Goal: Task Accomplishment & Management: Use online tool/utility

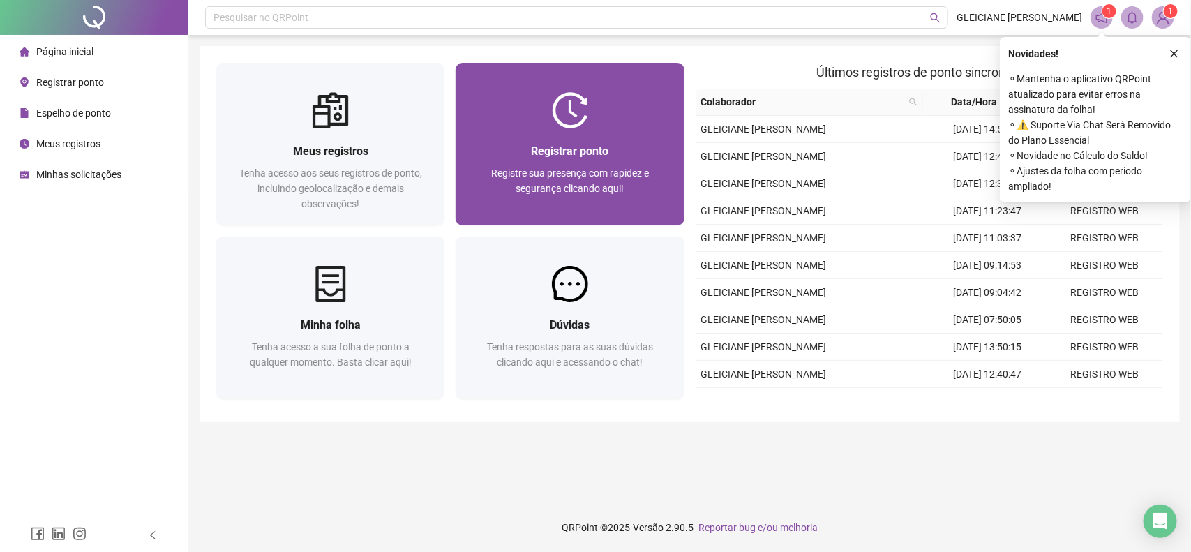
click at [604, 137] on div "Registrar ponto Registre sua presença com rapidez e segurança clicando aqui!" at bounding box center [570, 176] width 228 height 97
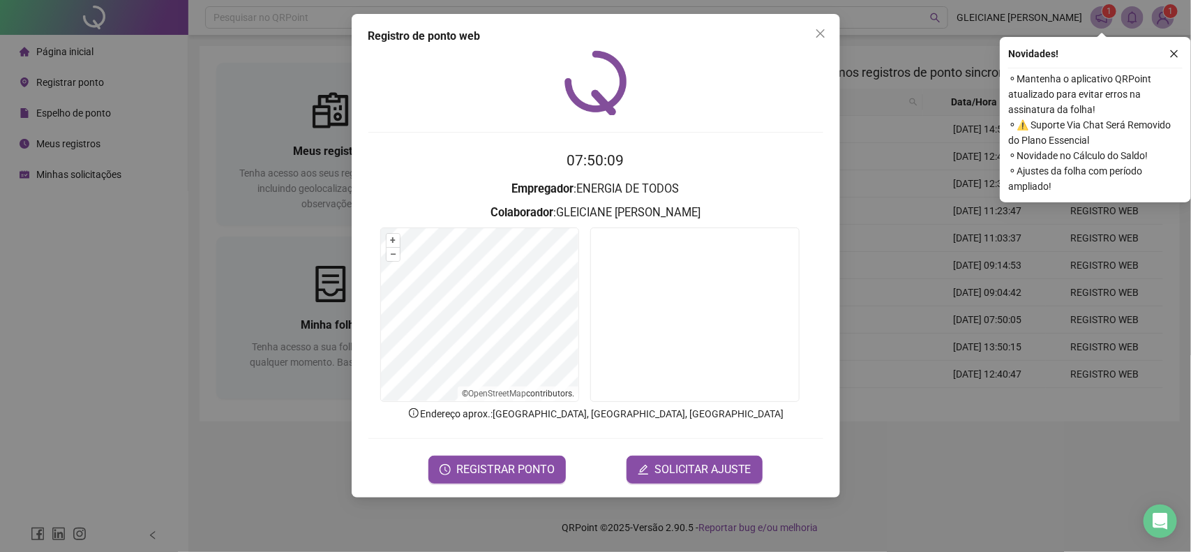
click at [479, 488] on div "Registro de ponto web 07:50:09 Empregador : ENERGIA DE TODOS Colaborador : GLEI…" at bounding box center [596, 256] width 488 height 484
click at [479, 470] on span "REGISTRAR PONTO" at bounding box center [505, 469] width 98 height 17
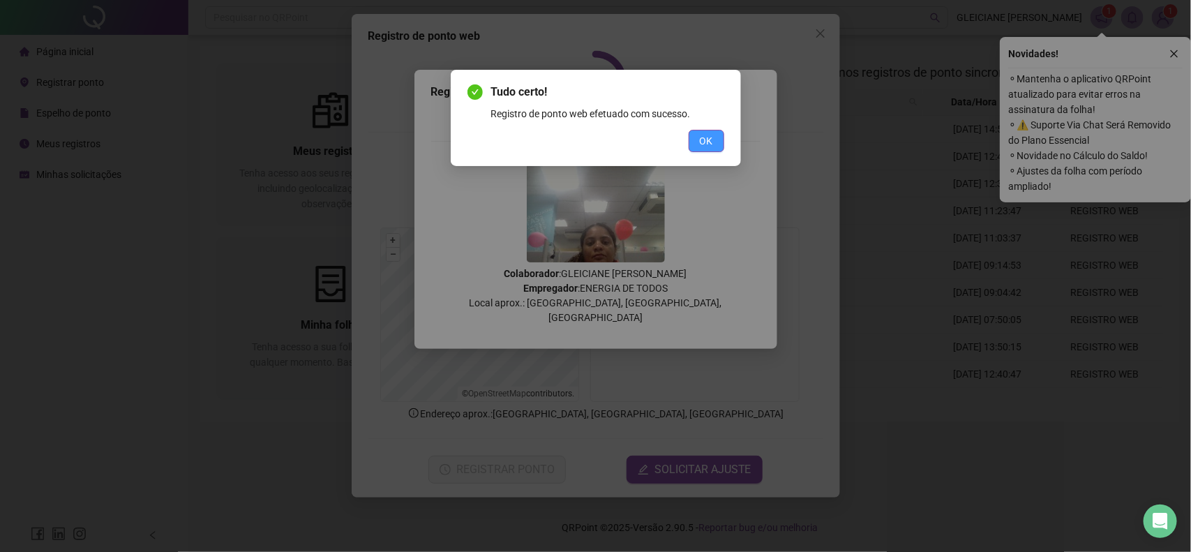
click at [721, 143] on button "OK" at bounding box center [707, 141] width 36 height 22
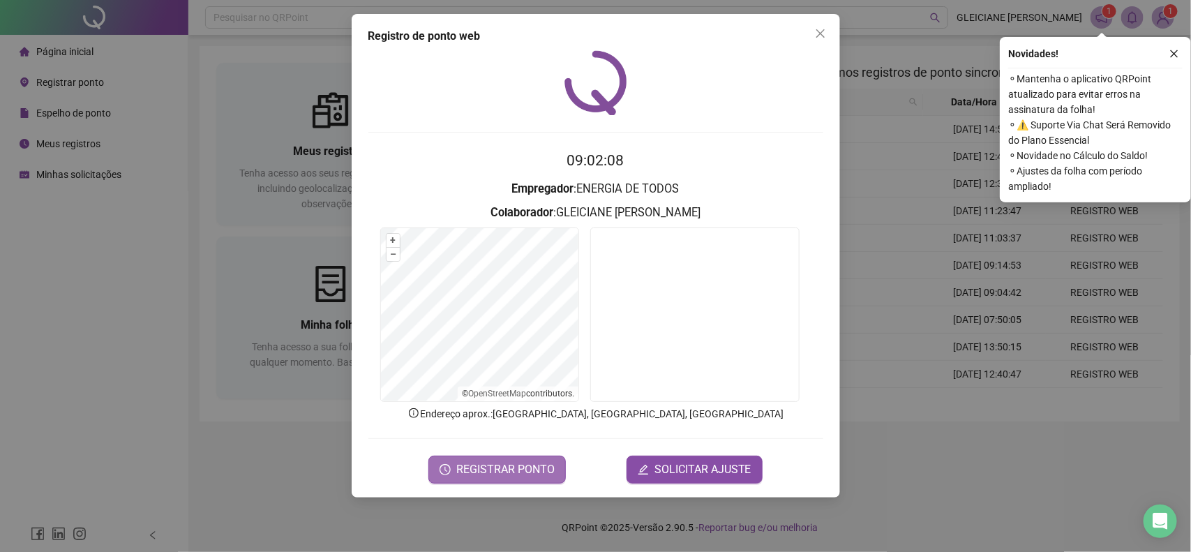
click at [500, 468] on span "REGISTRAR PONTO" at bounding box center [505, 469] width 98 height 17
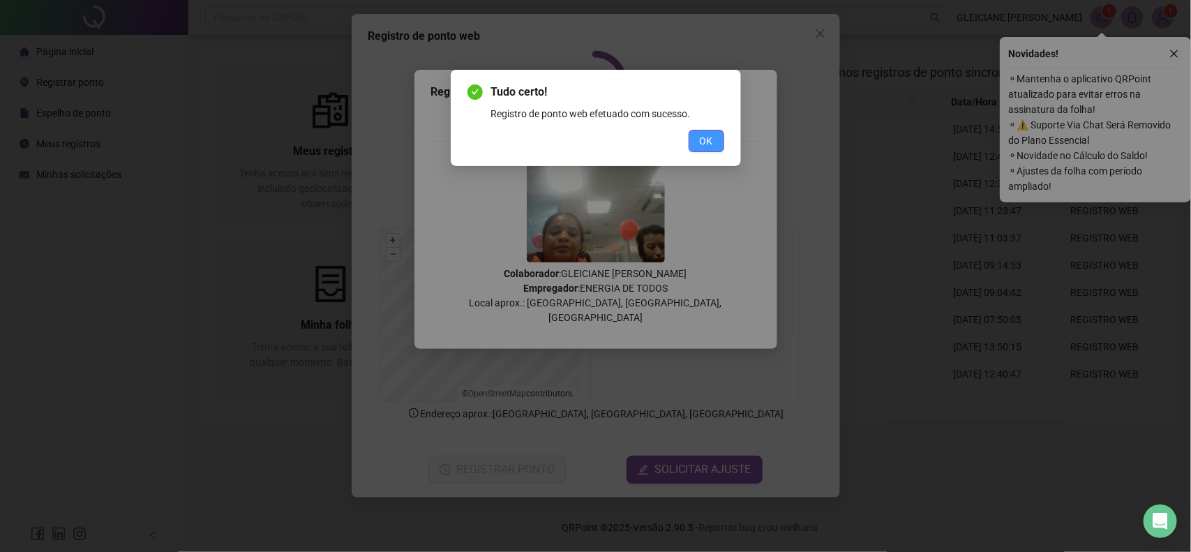
click at [706, 137] on span "OK" at bounding box center [706, 140] width 13 height 15
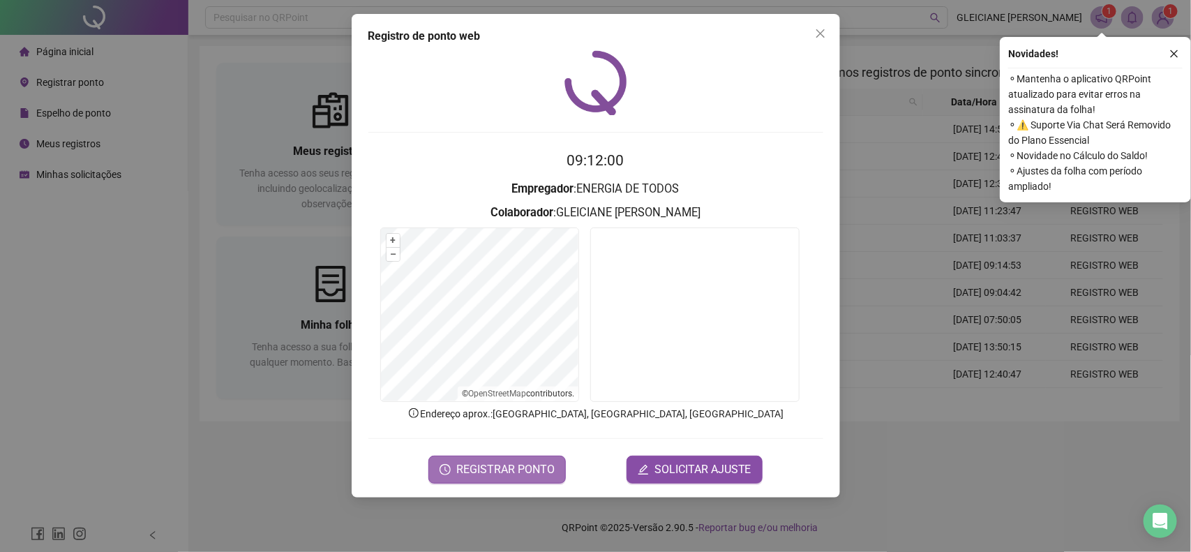
click at [516, 472] on span "REGISTRAR PONTO" at bounding box center [505, 469] width 98 height 17
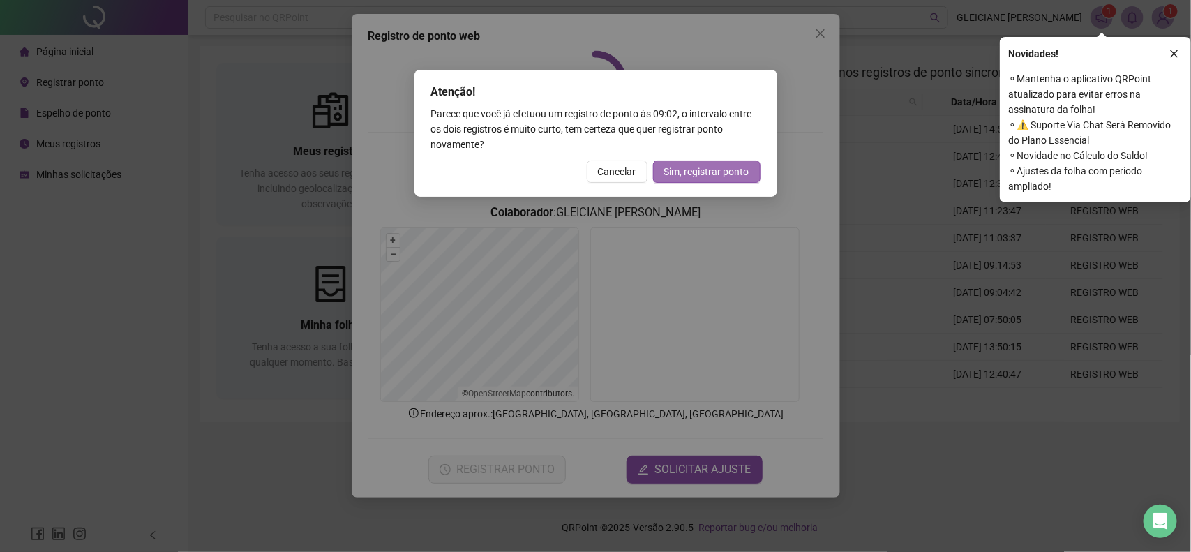
click at [700, 180] on button "Sim, registrar ponto" at bounding box center [706, 172] width 107 height 22
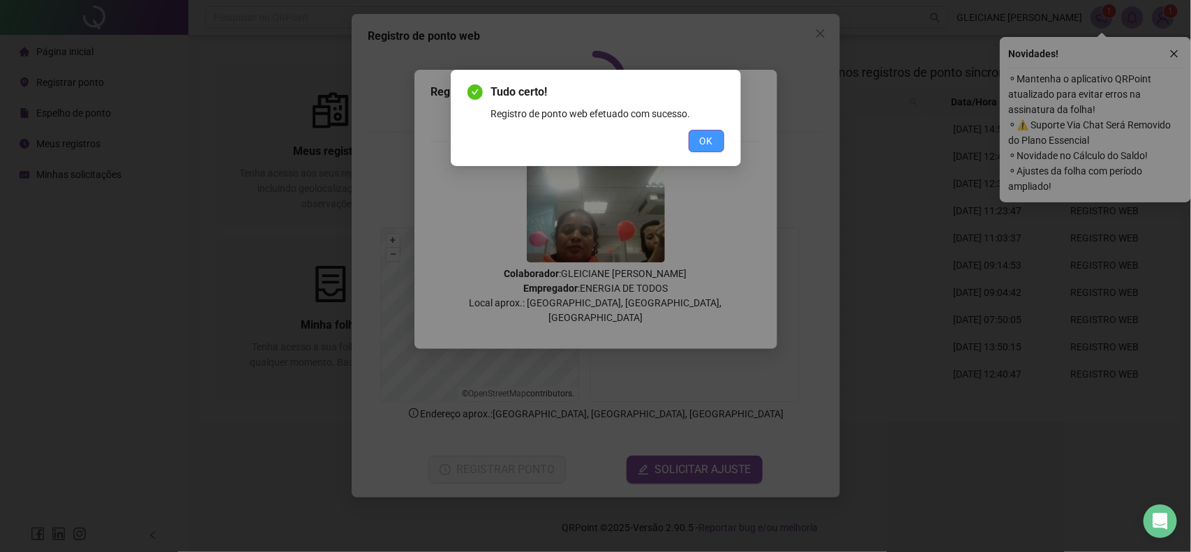
click at [719, 145] on button "OK" at bounding box center [707, 141] width 36 height 22
